Goal: Transaction & Acquisition: Purchase product/service

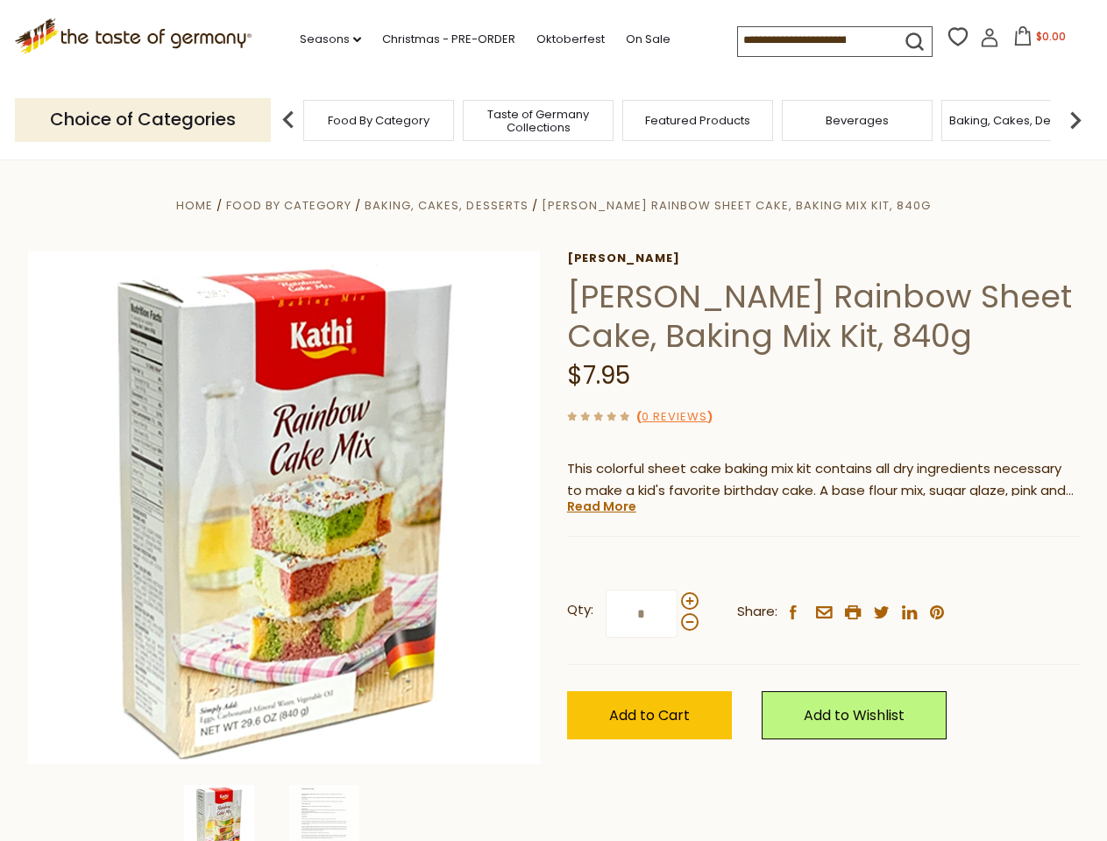
click at [553, 421] on div "Home Food By Category Baking, Cakes, Desserts [PERSON_NAME] Rainbow Sheet Cake,…" at bounding box center [554, 532] width 1078 height 675
click at [323, 39] on link "Seasons dropdown_arrow" at bounding box center [330, 39] width 61 height 19
click at [813, 40] on input at bounding box center [812, 39] width 148 height 25
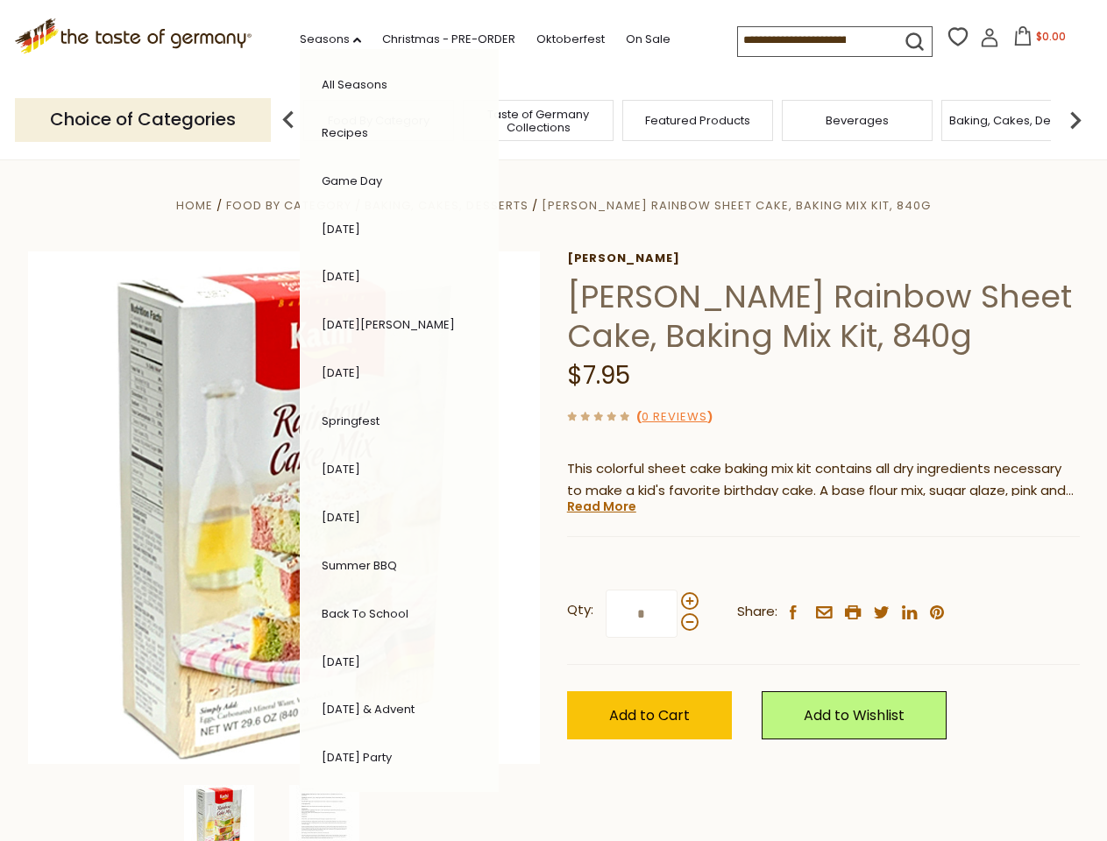
click at [1036, 41] on span "$0.00" at bounding box center [1051, 36] width 30 height 15
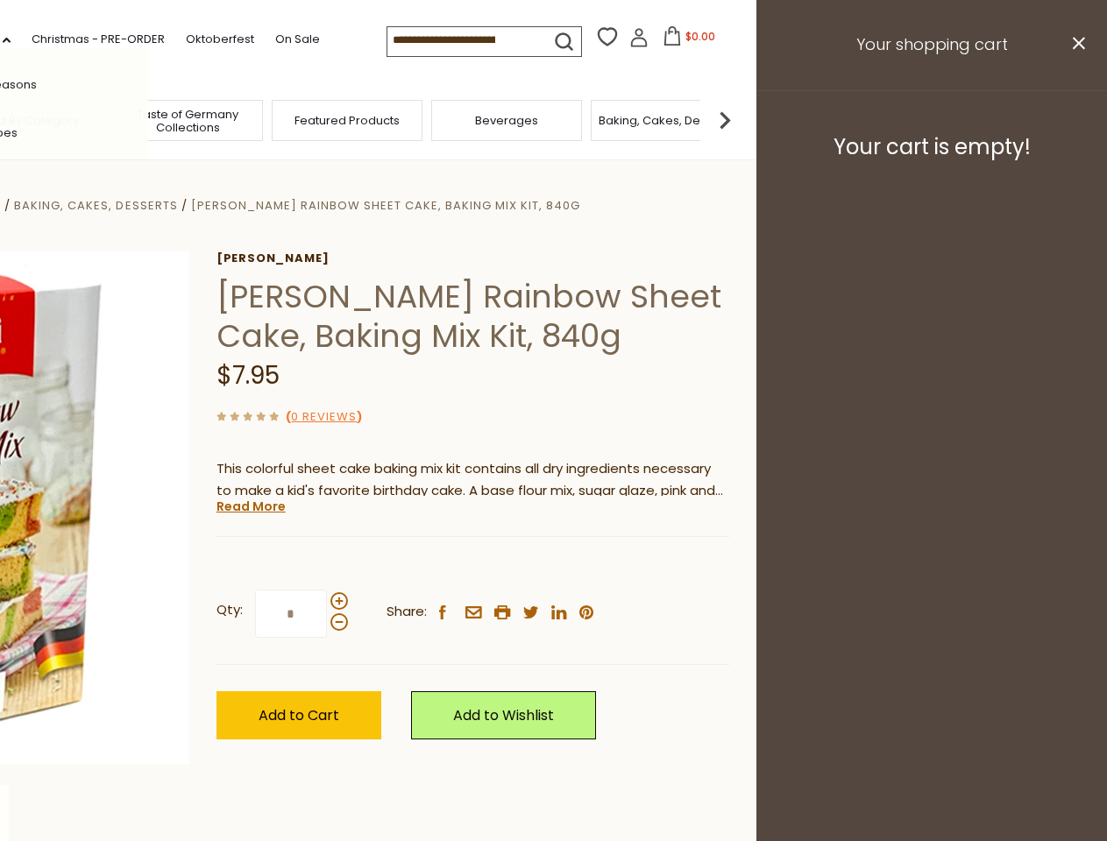
click at [148, 119] on div "All Seasons Recipes Game Day [DATE] [DATE] [DATE][PERSON_NAME] [DATE] Springfes…" at bounding box center [48, 420] width 199 height 743
click at [742, 119] on img at bounding box center [724, 120] width 35 height 35
click at [553, 500] on div "[PERSON_NAME] [PERSON_NAME] Rainbow Sheet Cake, Baking Mix Kit, 840g $7.95 ( 0 …" at bounding box center [472, 516] width 513 height 528
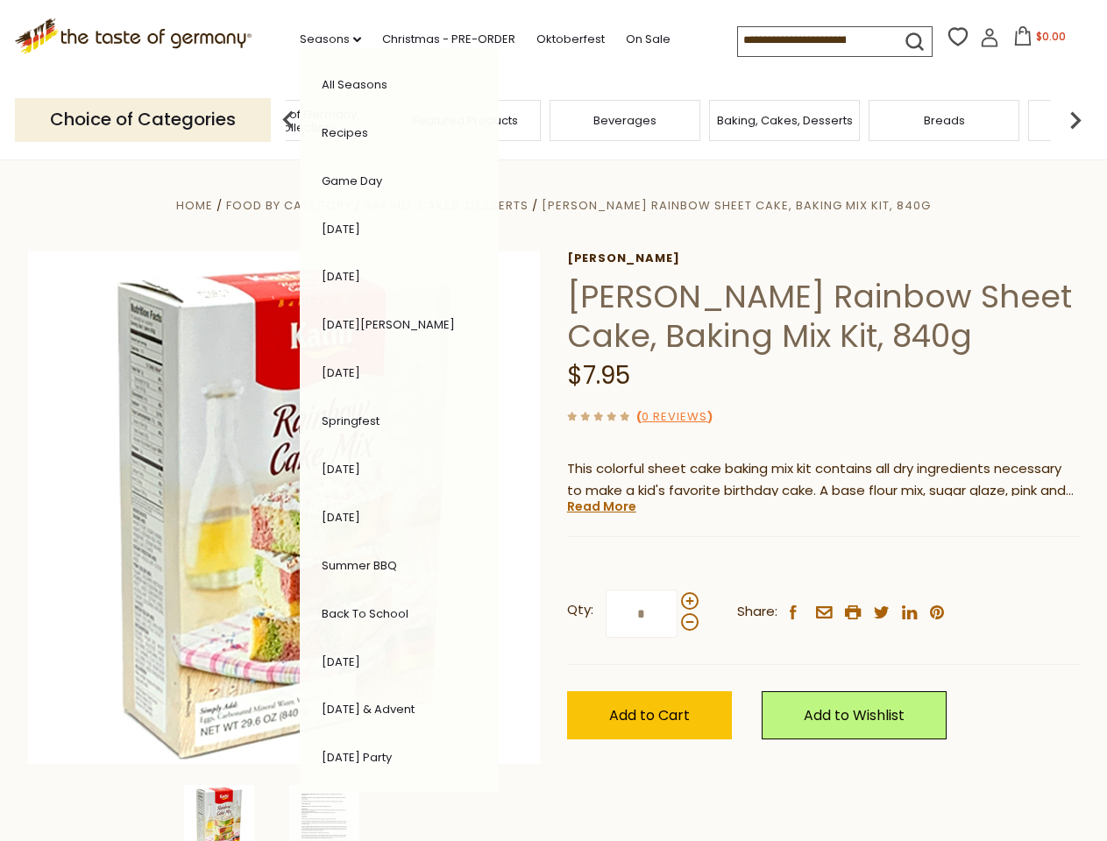
click at [289, 813] on img at bounding box center [324, 820] width 70 height 70
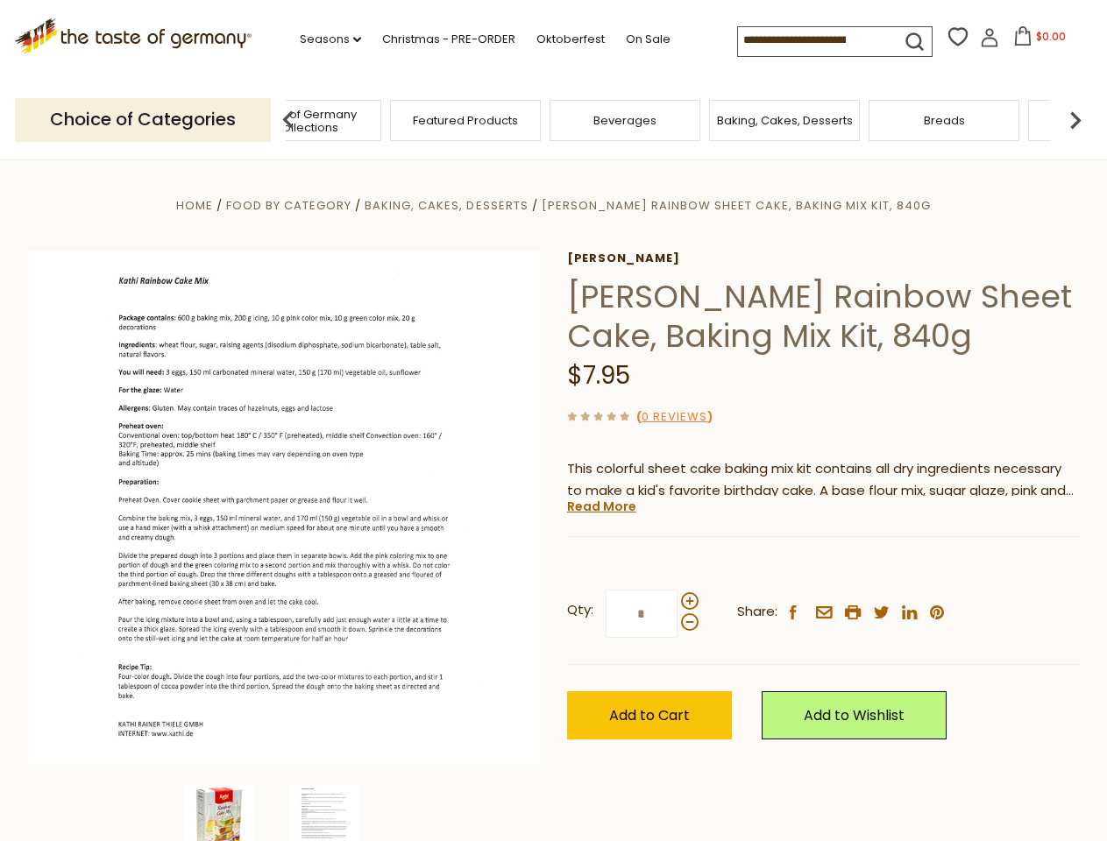
click at [231, 813] on img at bounding box center [219, 820] width 70 height 70
click at [337, 813] on img at bounding box center [324, 820] width 70 height 70
